Goal: Find specific page/section: Find specific page/section

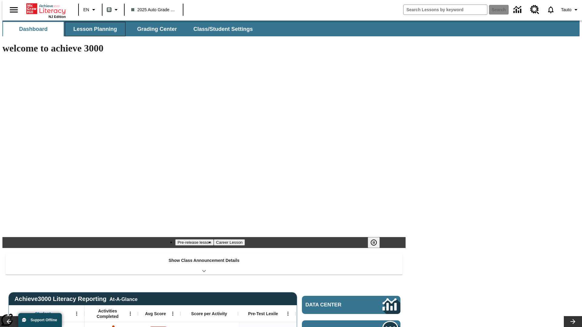
click at [93, 29] on span "Lesson Planning" at bounding box center [95, 29] width 44 height 7
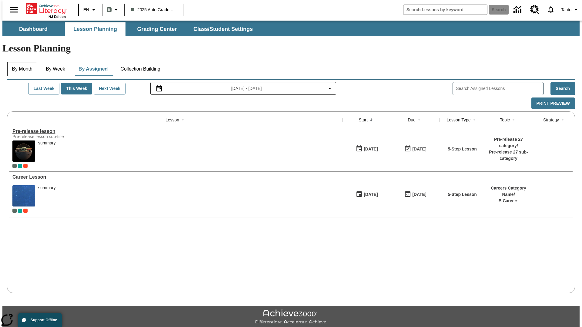
click at [20, 62] on button "By Month" at bounding box center [22, 69] width 30 height 15
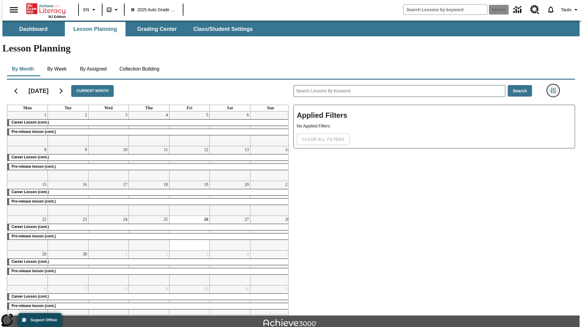
click at [555, 88] on icon "Filters Side menu" at bounding box center [552, 90] width 5 height 5
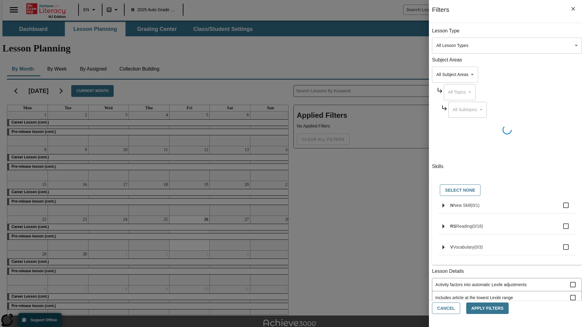
click at [437, 215] on body "Skip to main content NJ Edition EN B 2025 Auto Grade 1 B Search 0 Tauto Dashboa…" at bounding box center [290, 188] width 577 height 334
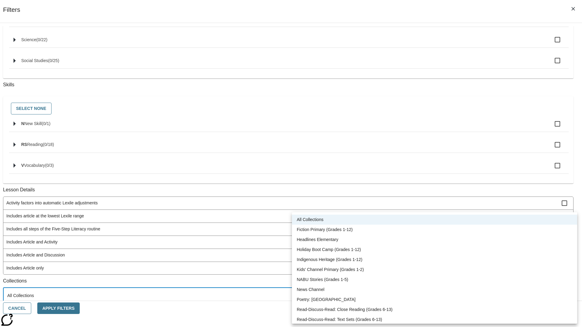
scroll to position [252, 0]
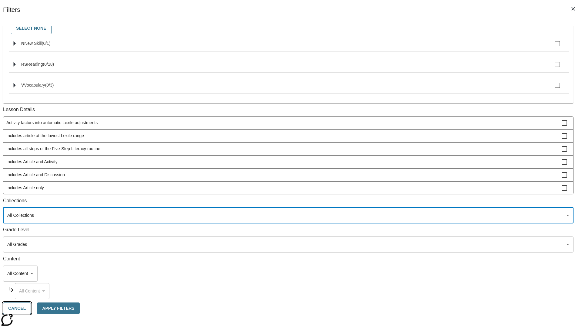
click at [31, 309] on button "Cancel" at bounding box center [17, 309] width 28 height 12
click at [44, 8] on icon "Home" at bounding box center [46, 9] width 40 height 12
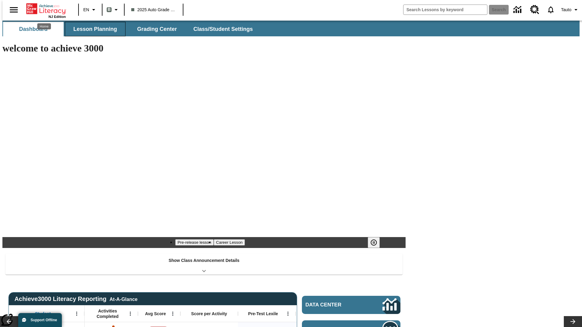
click at [93, 29] on span "Lesson Planning" at bounding box center [95, 29] width 44 height 7
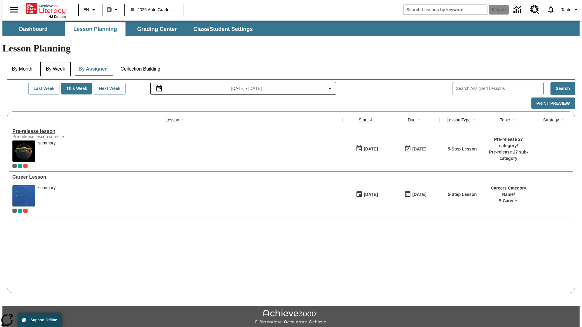
click at [54, 62] on button "By Week" at bounding box center [55, 69] width 30 height 15
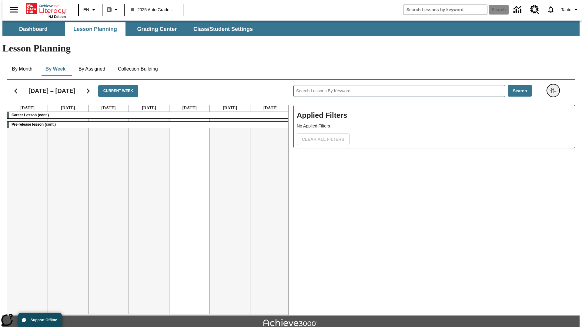
click at [555, 88] on icon "Filters Side menu" at bounding box center [552, 90] width 5 height 5
